Goal: Task Accomplishment & Management: Use online tool/utility

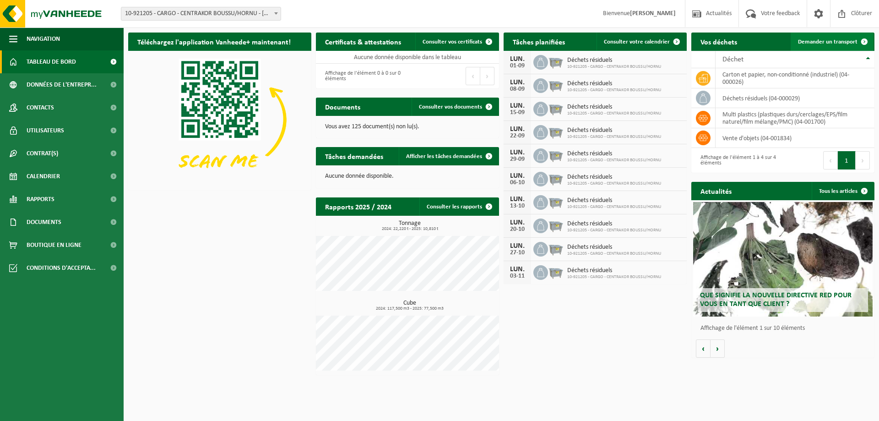
click at [863, 40] on span at bounding box center [864, 42] width 18 height 18
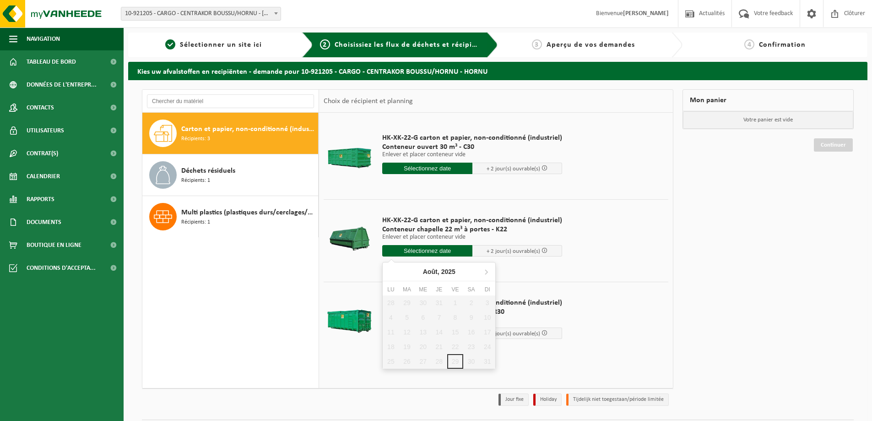
click at [419, 249] on input "text" at bounding box center [427, 250] width 90 height 11
click at [484, 271] on icon at bounding box center [486, 271] width 15 height 15
click at [395, 304] on div "1" at bounding box center [391, 302] width 16 height 15
type input "à partir de 2025-09-01"
type input "2025-09-01"
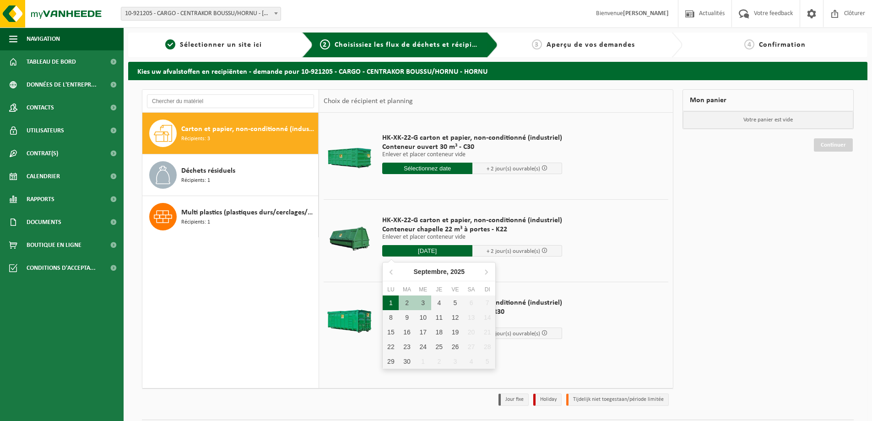
type input "2025-09-01"
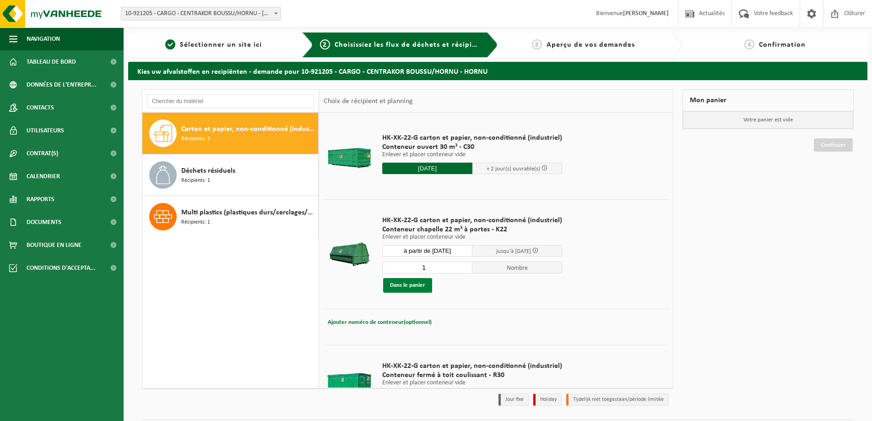
click at [402, 287] on button "Dans le panier" at bounding box center [407, 285] width 49 height 15
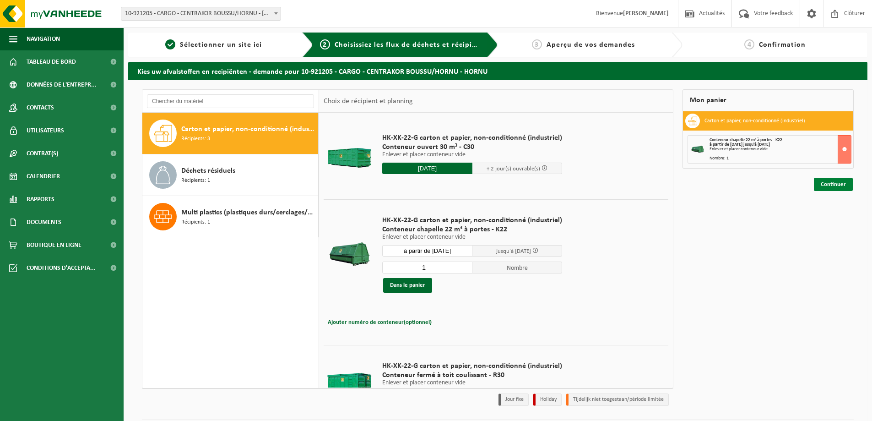
click at [827, 182] on link "Continuer" at bounding box center [833, 184] width 39 height 13
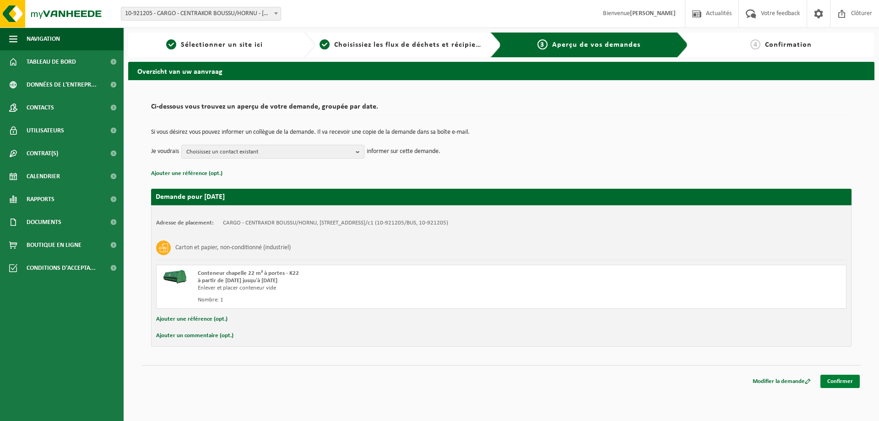
click at [846, 385] on link "Confirmer" at bounding box center [839, 380] width 39 height 13
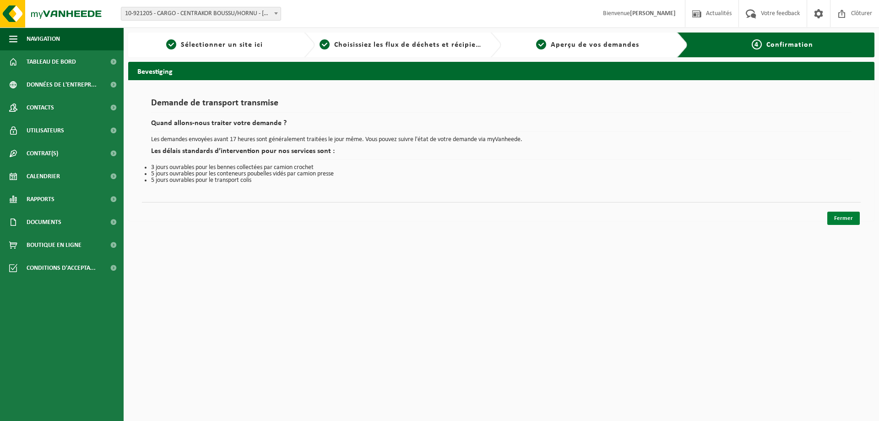
click at [844, 217] on link "Fermer" at bounding box center [843, 217] width 33 height 13
